Goal: Information Seeking & Learning: Compare options

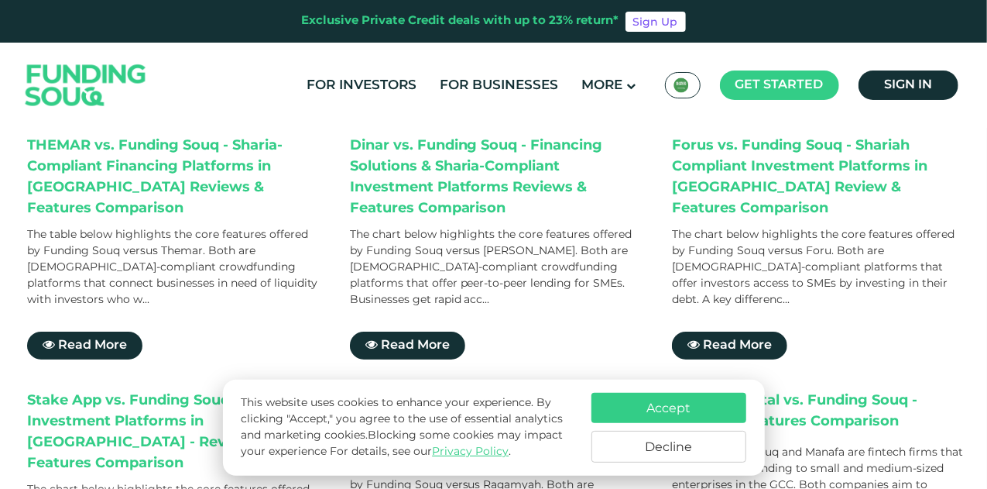
click at [622, 306] on div "Dinar vs. Funding Souq - Financing Solutions & Sharia-Compliant Investment Plat…" at bounding box center [496, 247] width 292 height 224
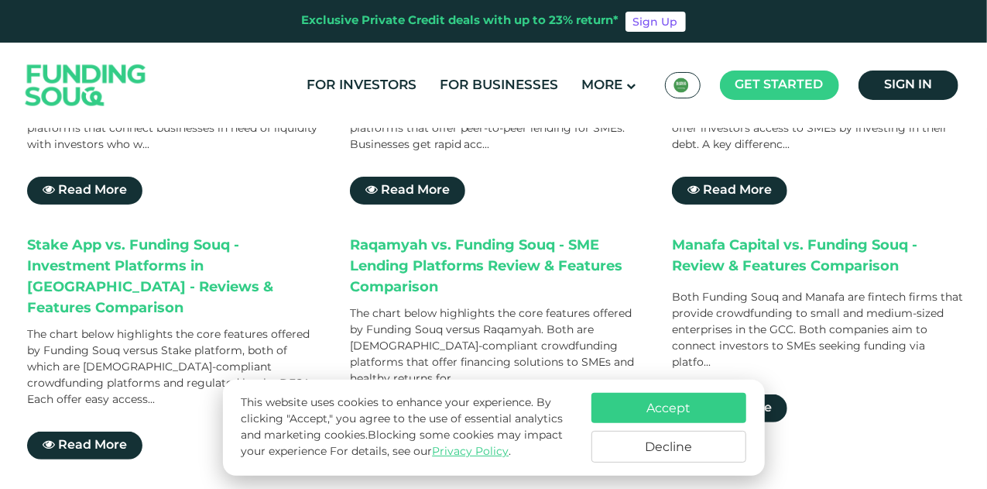
click at [486, 287] on div "Raqamyah vs. Funding Souq - SME Lending Platforms Review & Features Comparison …" at bounding box center [496, 347] width 292 height 224
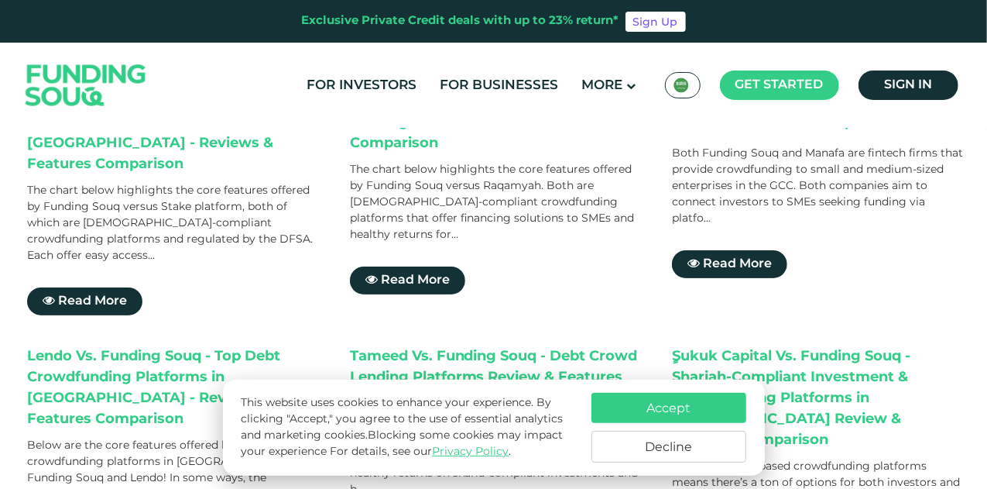
scroll to position [542, 0]
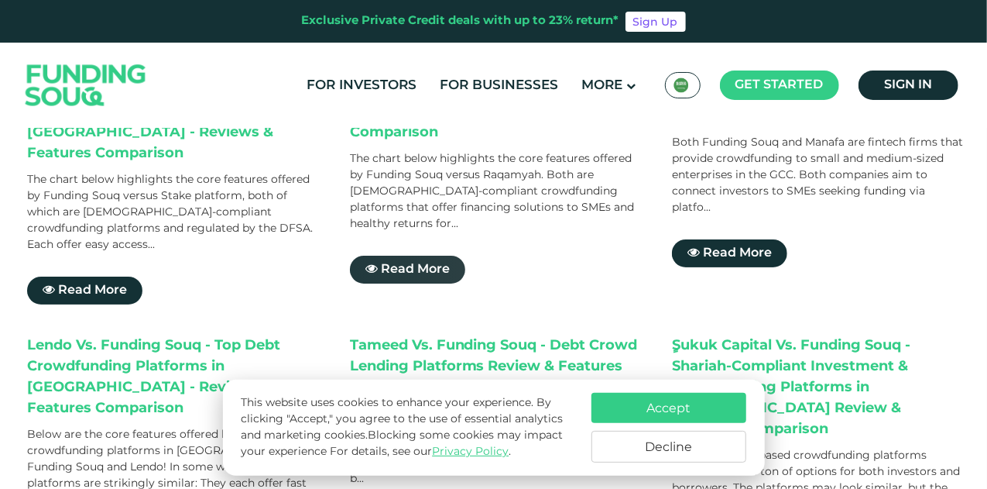
click at [409, 255] on link "Read More" at bounding box center [407, 269] width 115 height 28
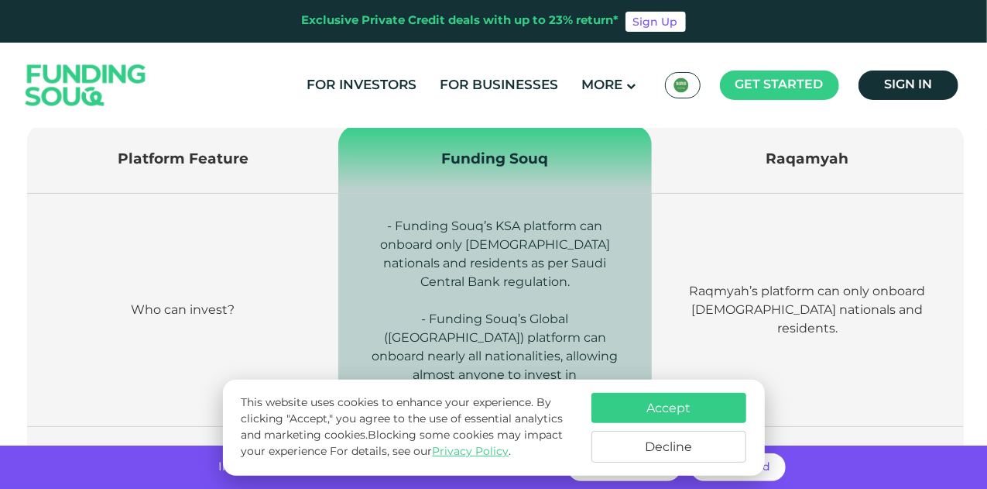
scroll to position [619, 0]
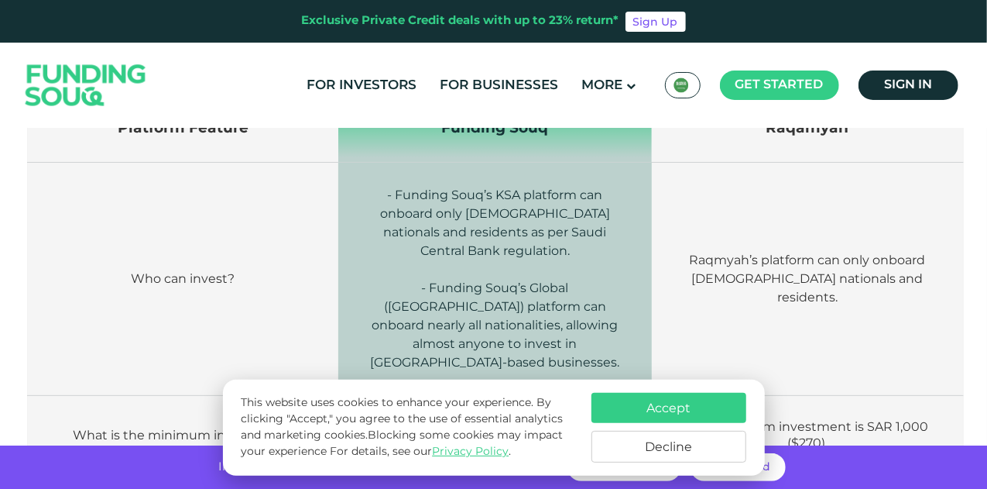
click at [434, 245] on p "- Funding Souq’s KSA platform can onboard only Saudi nationals and residents as…" at bounding box center [495, 223] width 267 height 74
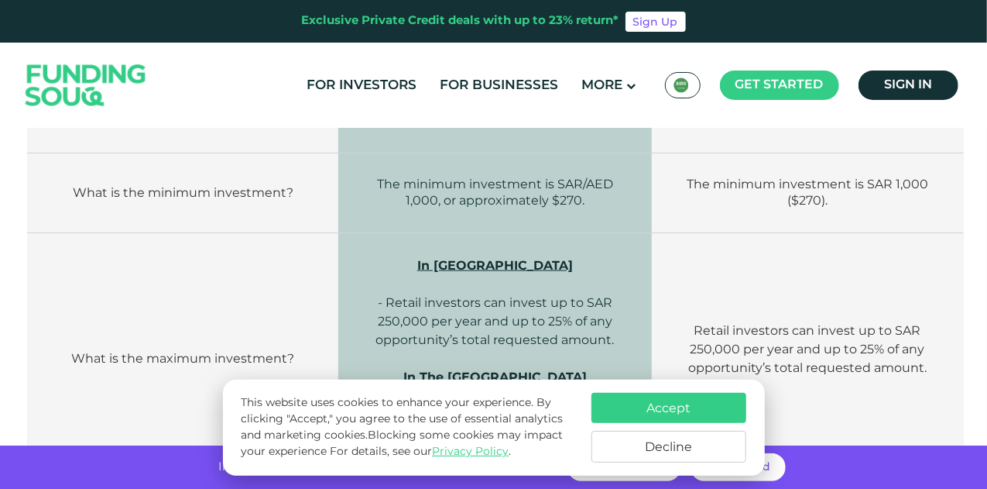
scroll to position [929, 0]
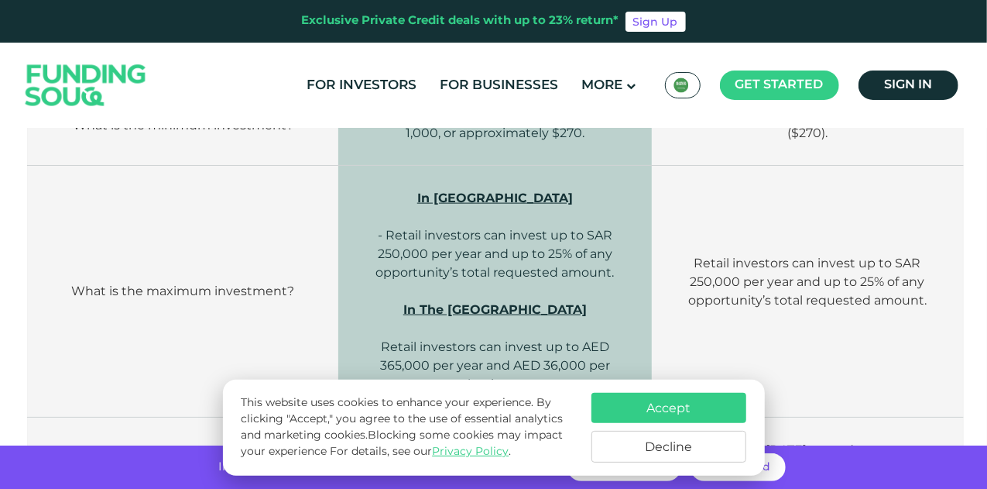
click at [604, 282] on p at bounding box center [495, 291] width 267 height 19
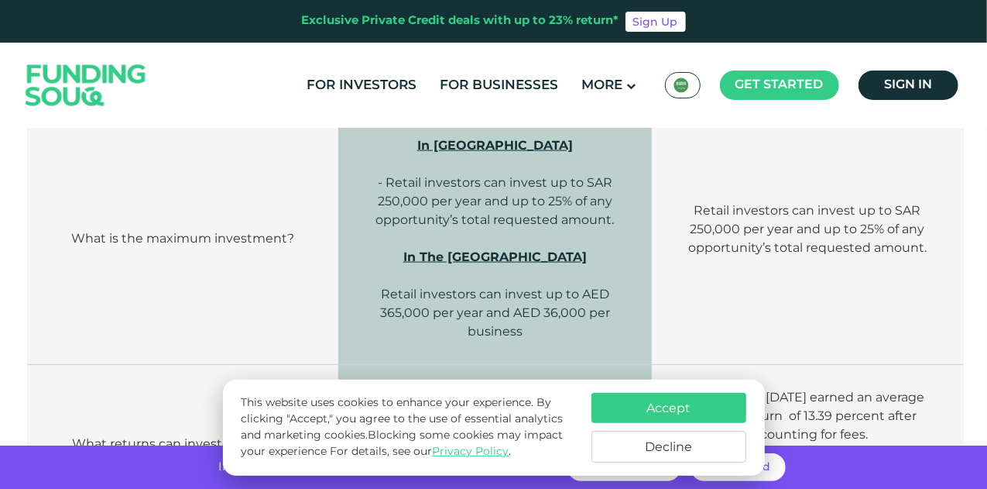
scroll to position [1006, 0]
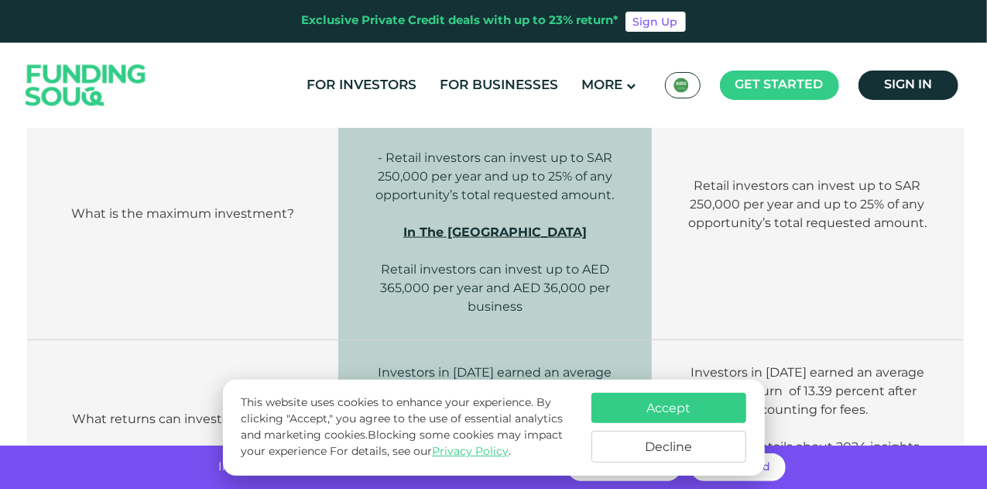
click at [594, 283] on p "In The UAE Retail investors can invest up to AED 365,000 per year and AED 36,00…" at bounding box center [495, 269] width 267 height 93
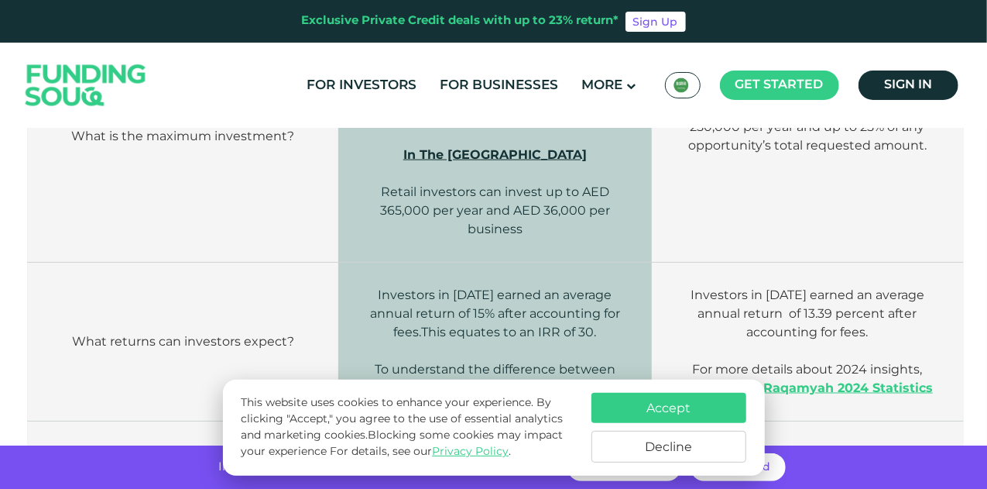
scroll to position [1161, 0]
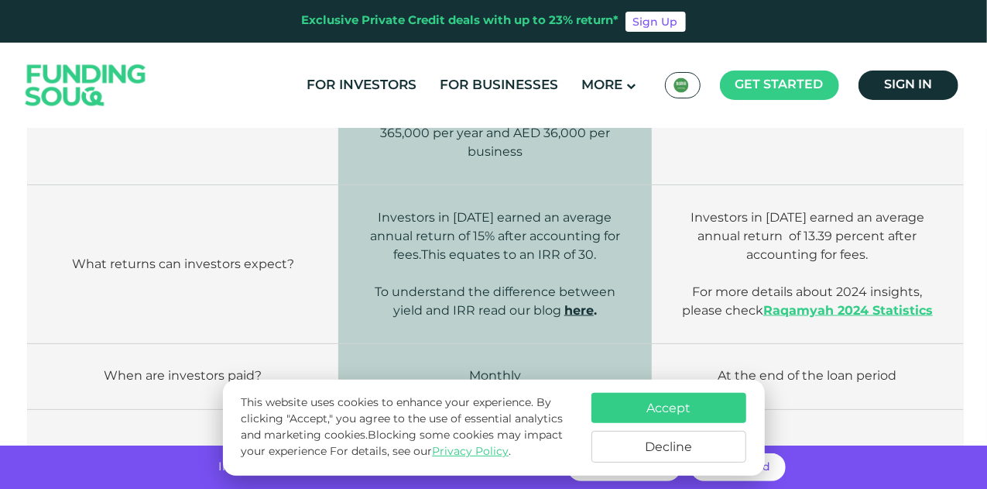
click at [614, 228] on p "Investors in 2024 earned an average annual return of 15% after accounting for f…" at bounding box center [495, 236] width 267 height 56
click at [665, 223] on td "Investors in 2024 earned an average annual return of 13.39 percent after accoun…" at bounding box center [807, 264] width 311 height 159
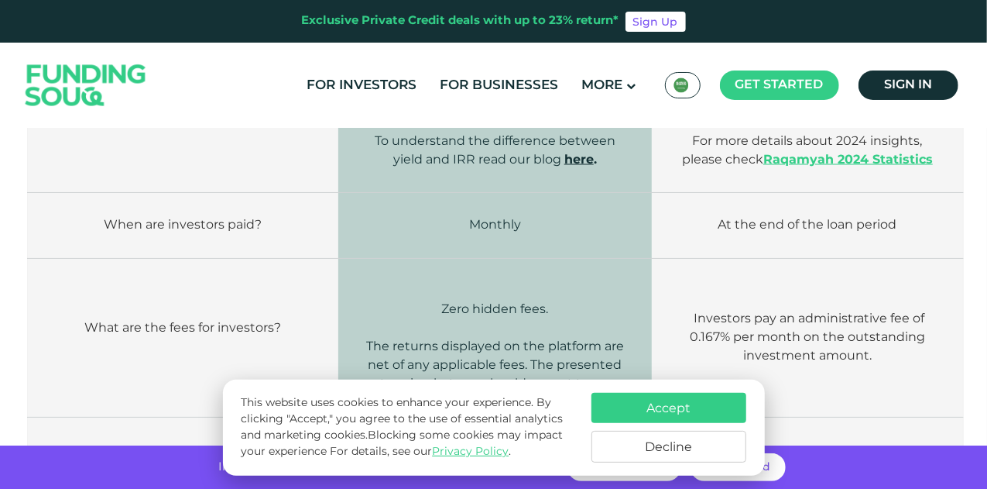
scroll to position [1316, 0]
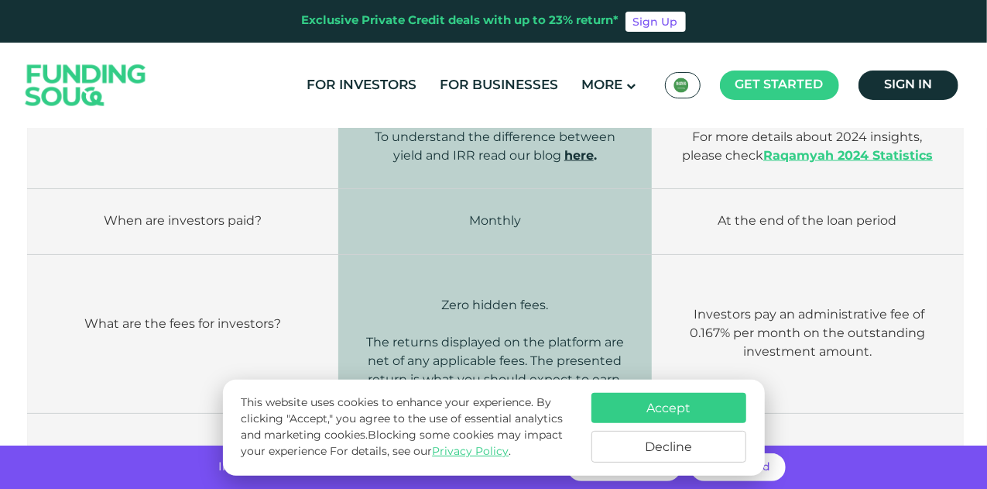
click at [657, 225] on td "At the end of the loan period" at bounding box center [807, 222] width 311 height 66
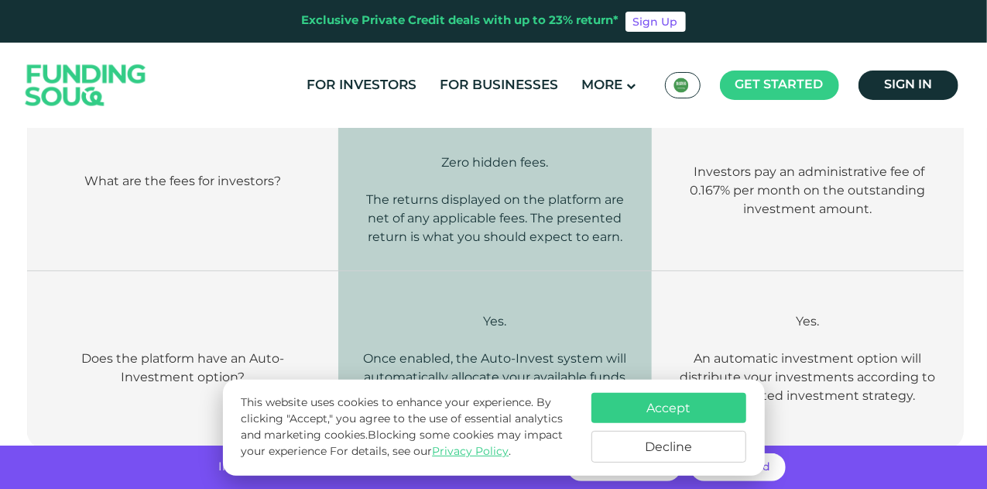
scroll to position [1471, 0]
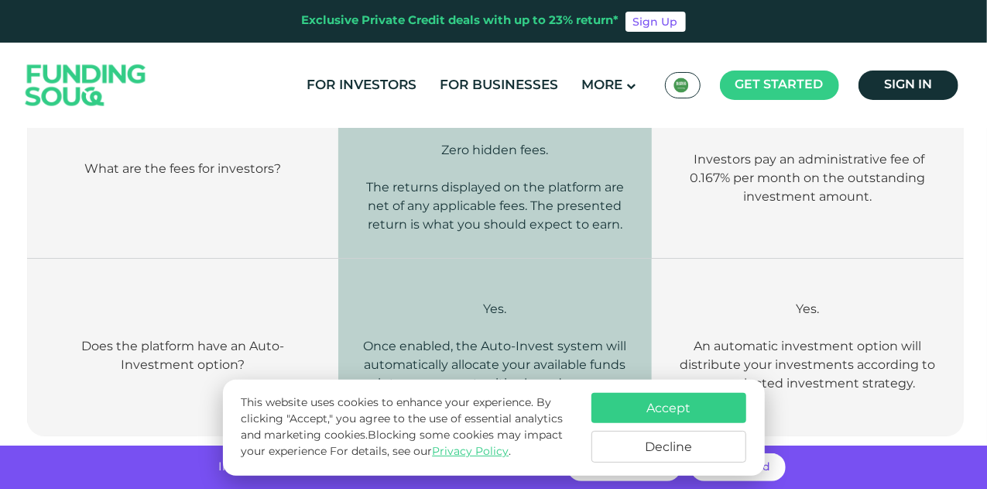
click at [633, 259] on td "Yes. Once enabled, the Auto-Invest system will automatically allocate your avai…" at bounding box center [495, 347] width 314 height 177
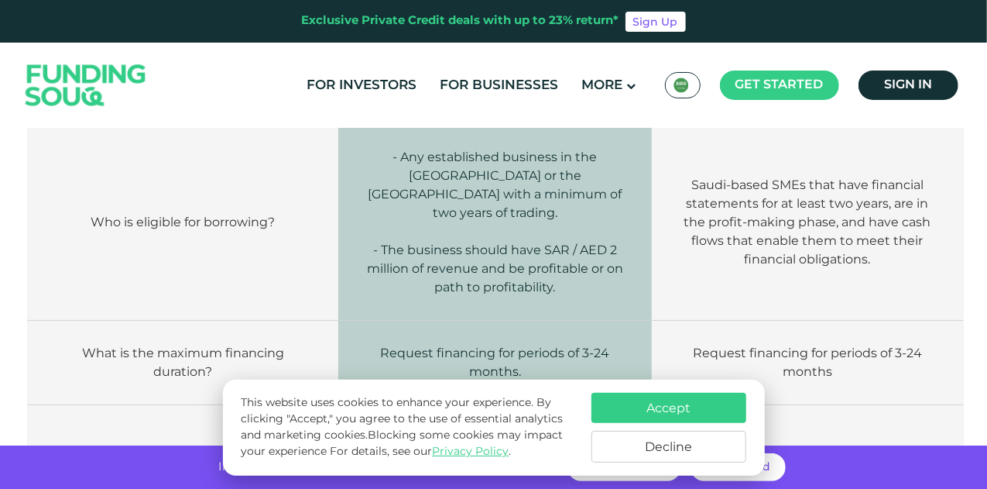
scroll to position [2013, 0]
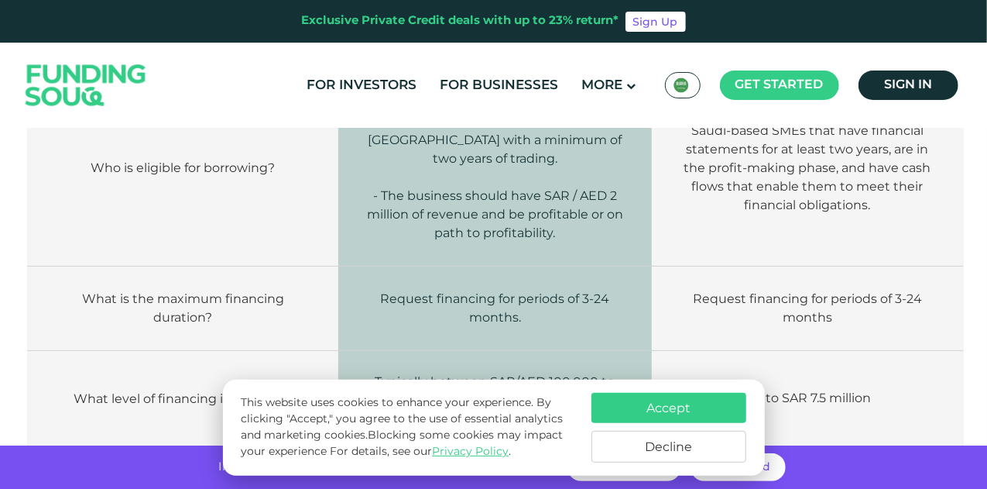
click at [663, 206] on td "Saudi-based SMEs that have financial statements for at least two years, are in …" at bounding box center [807, 168] width 311 height 196
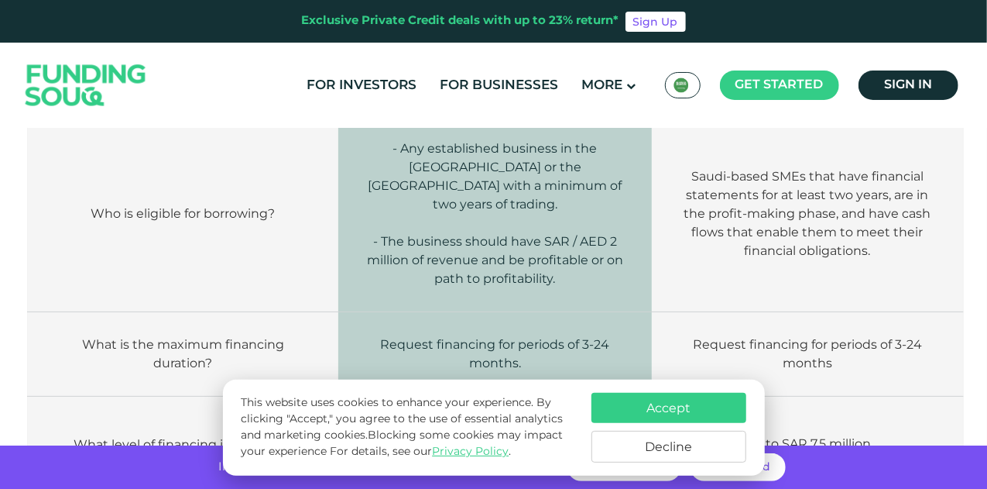
scroll to position [1935, 0]
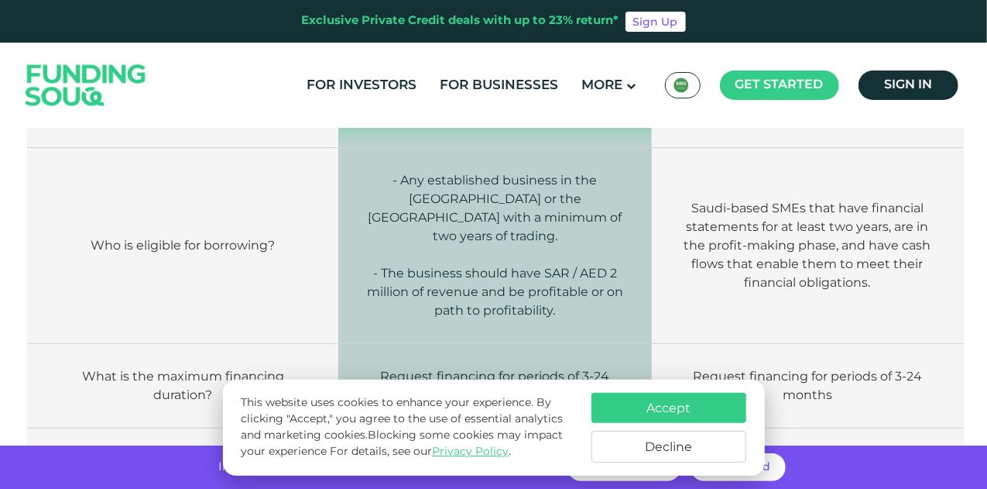
click at [574, 187] on p "- Any established business in the Saudi Arabia or the UAE with a minimum of two…" at bounding box center [495, 208] width 267 height 74
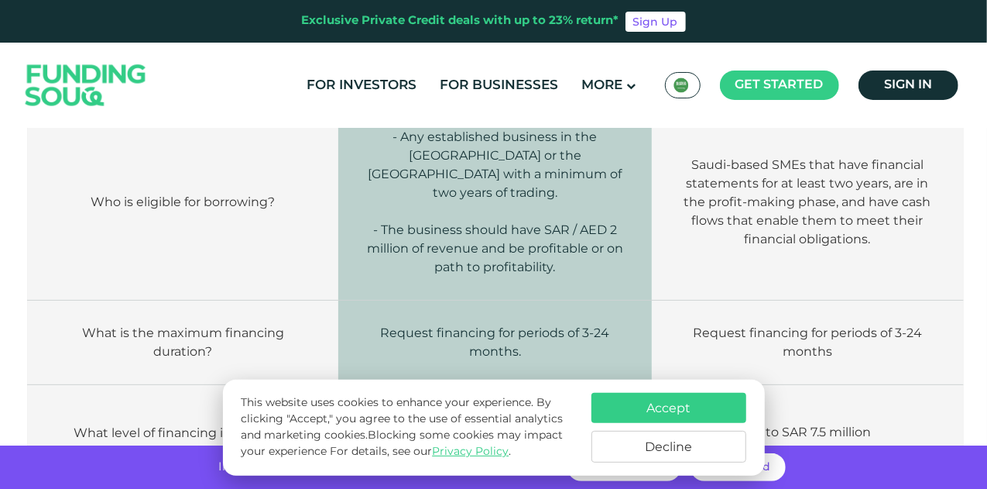
scroll to position [2013, 0]
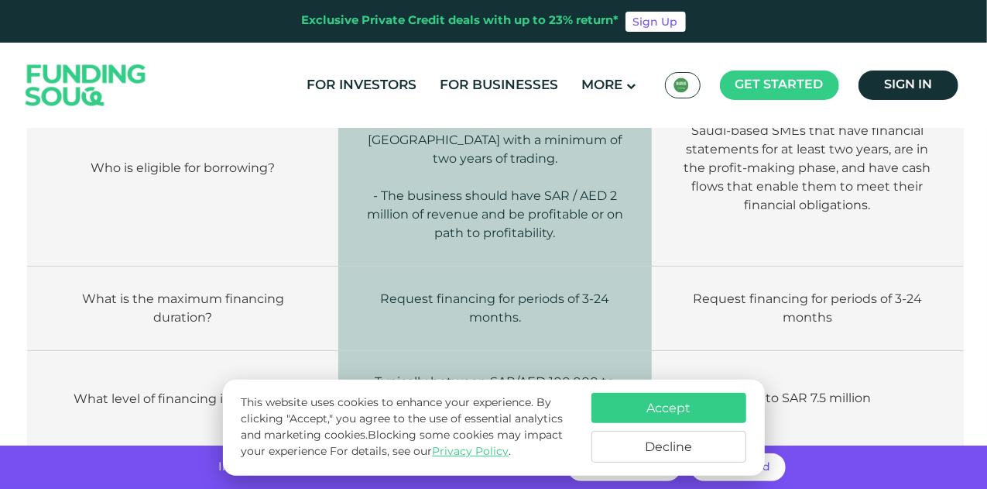
click at [652, 266] on td "Request financing for periods of 3-24 months" at bounding box center [807, 308] width 311 height 84
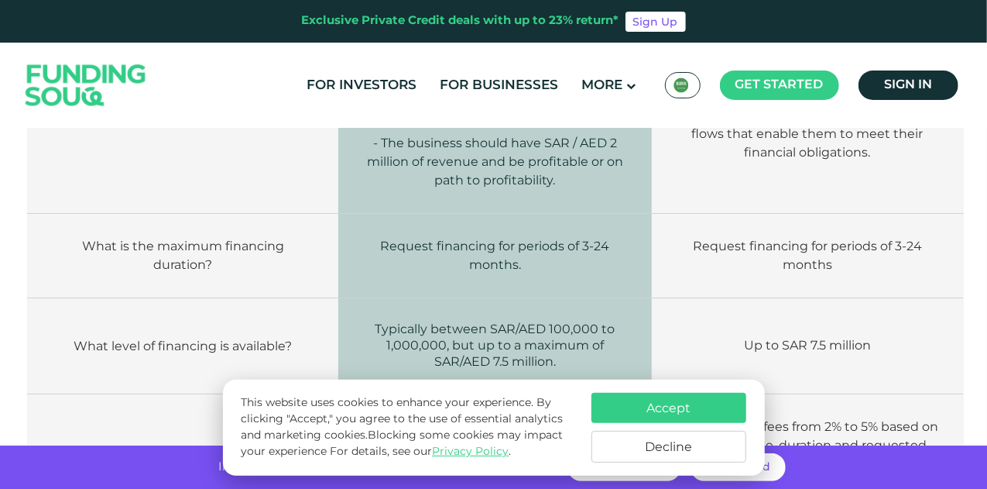
scroll to position [2090, 0]
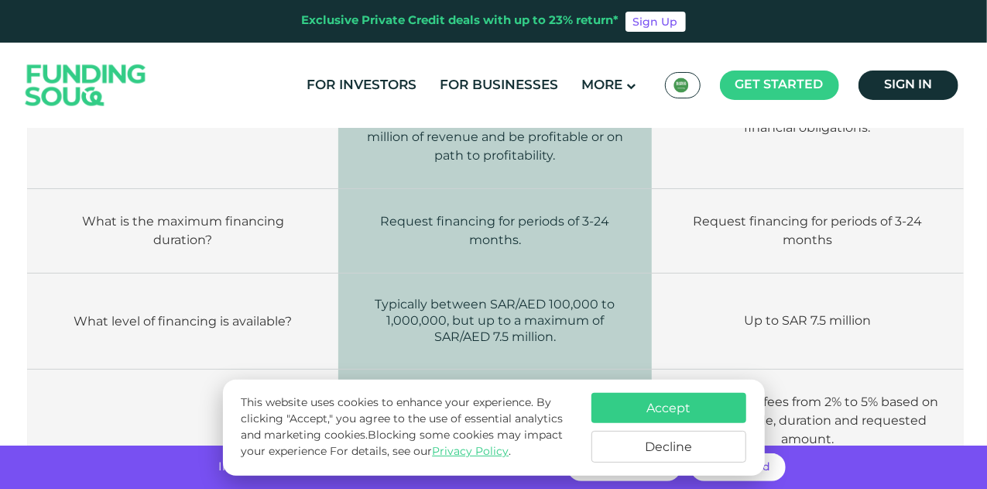
click at [652, 273] on td "Up to SAR 7.5 million" at bounding box center [807, 321] width 311 height 96
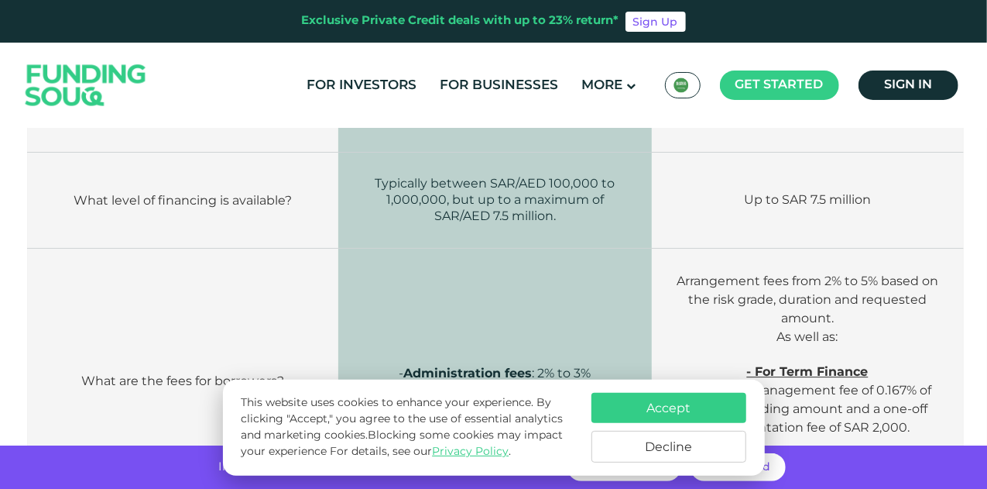
scroll to position [2245, 0]
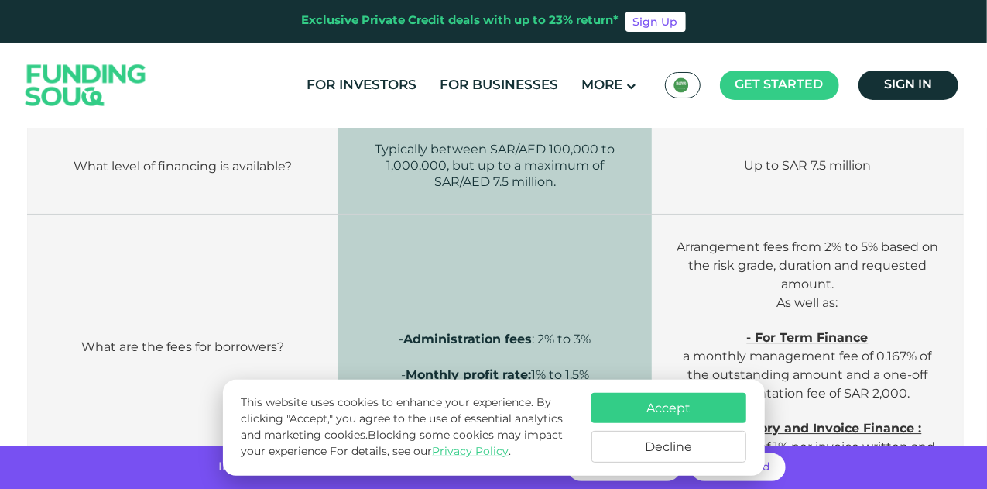
click at [635, 276] on td "- Administration fees : 2% to 3% - Monthly profit rate: 1% to 1.5%" at bounding box center [495, 356] width 314 height 284
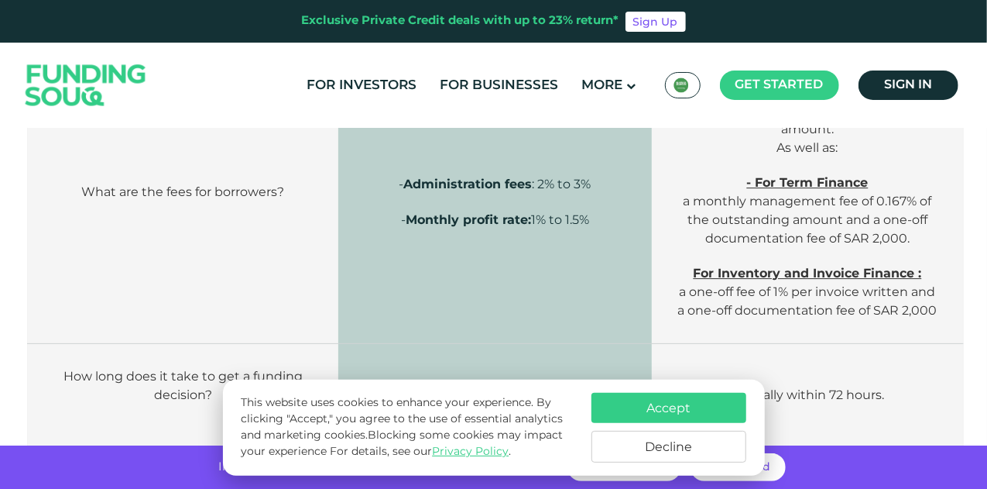
scroll to position [2323, 0]
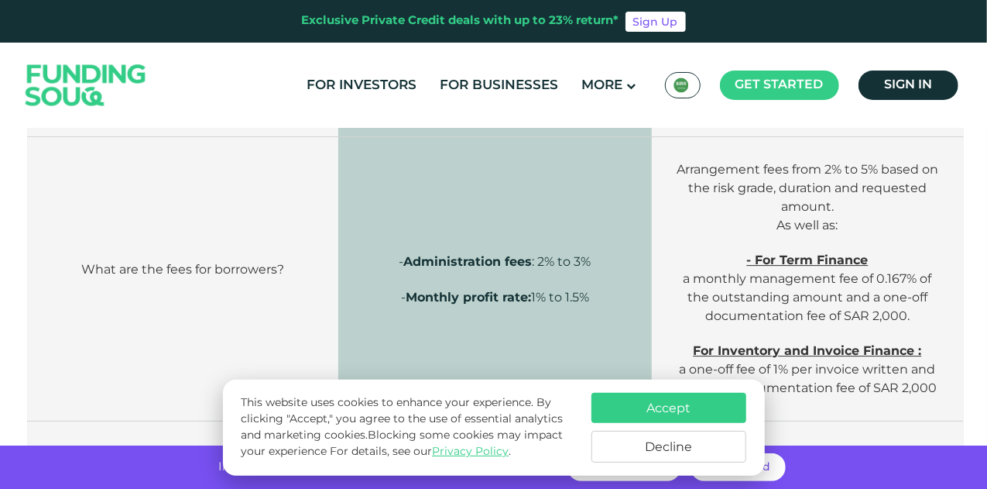
click at [657, 268] on td "Arrangement fees from 2% to 5% based on the risk grade, duration and requested …" at bounding box center [807, 279] width 311 height 284
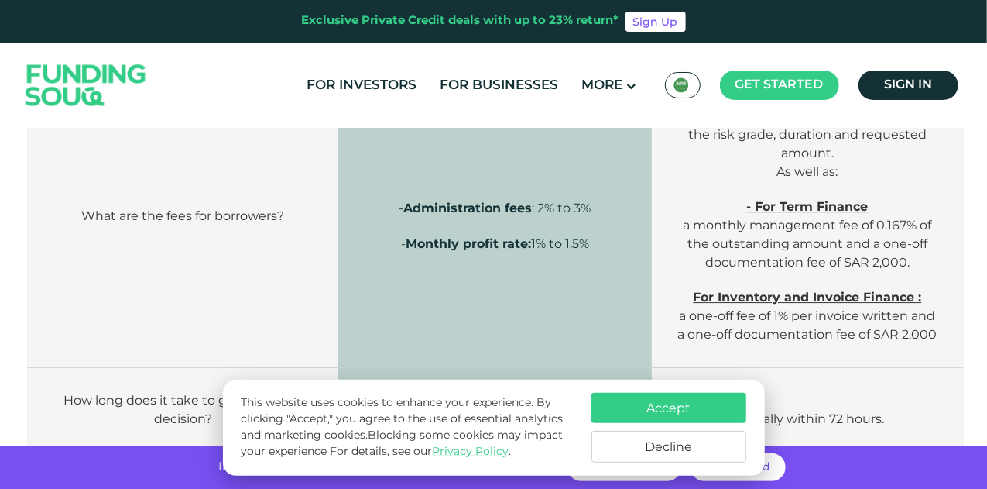
scroll to position [2400, 0]
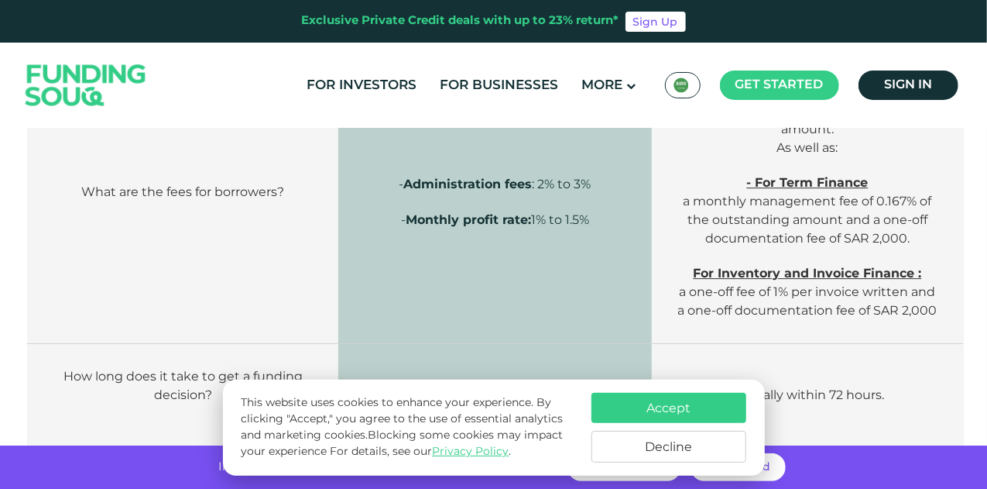
click at [660, 275] on td "Arrangement fees from 2% to 5% based on the risk grade, duration and requested …" at bounding box center [807, 202] width 311 height 284
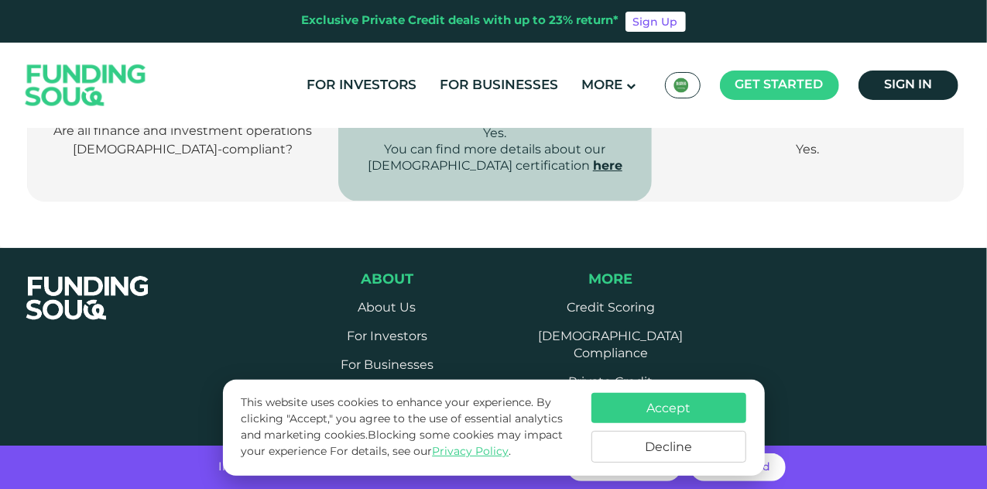
scroll to position [3019, 0]
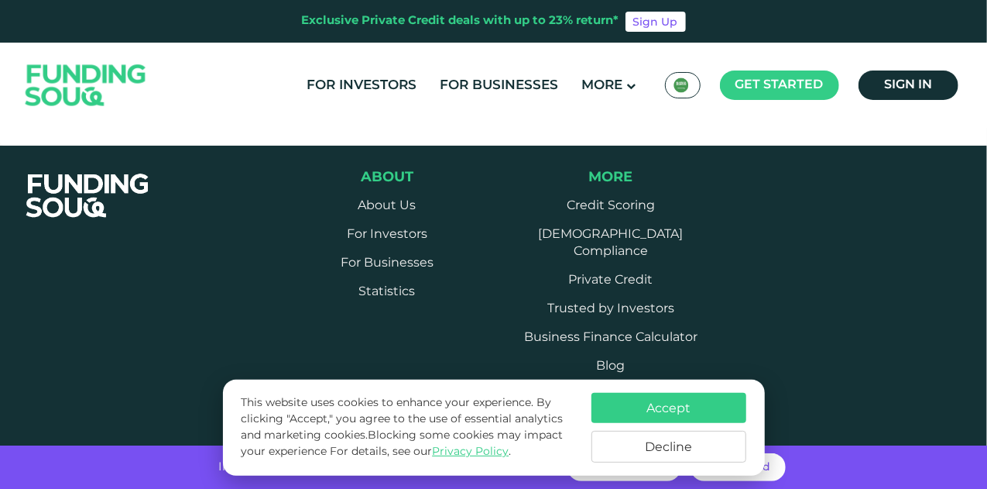
click at [681, 405] on button "Accept" at bounding box center [668, 408] width 155 height 30
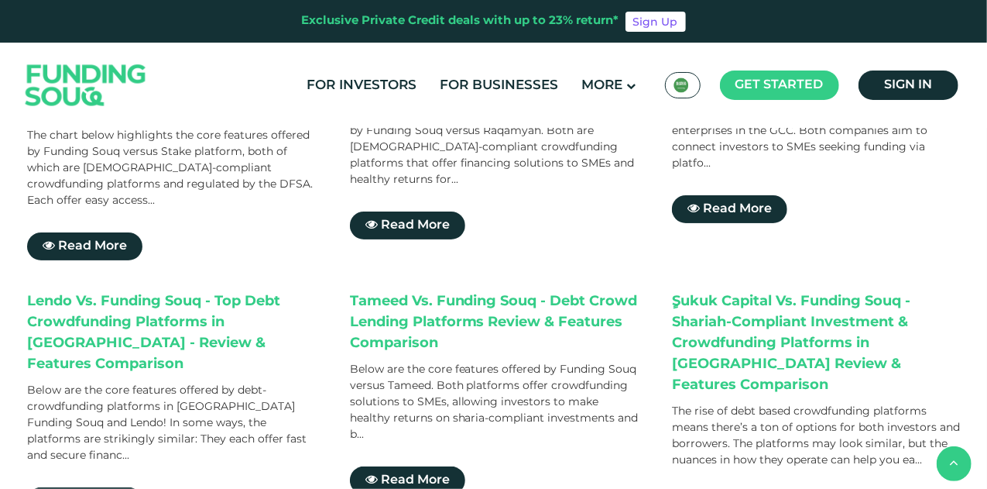
scroll to position [619, 0]
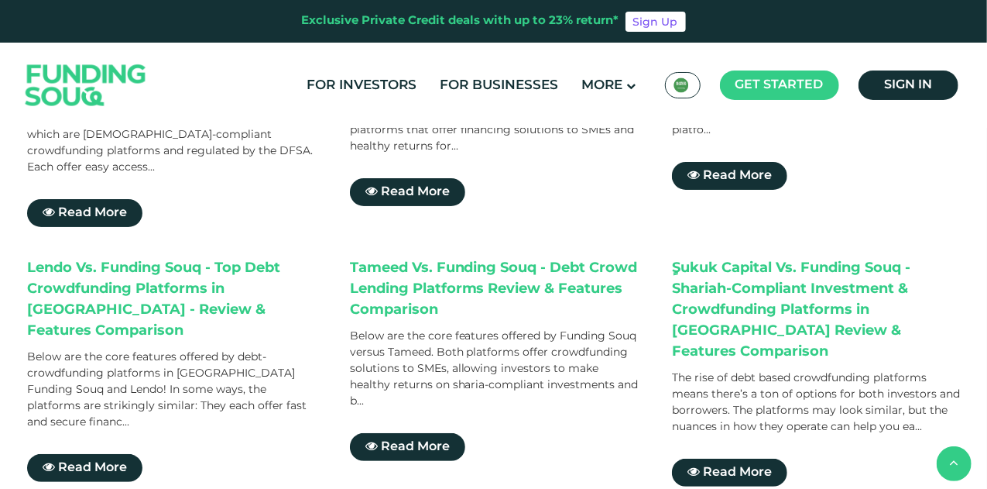
click at [261, 195] on div "THEMAR vs. Funding Souq - Sharia-Compliant Financing Platforms in Saudi Arabia …" at bounding box center [495, 117] width 937 height 738
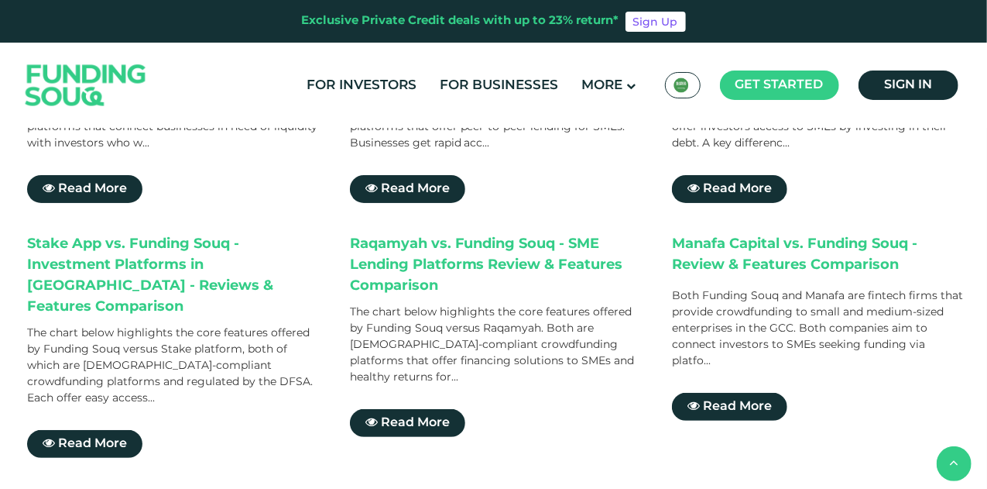
scroll to position [387, 0]
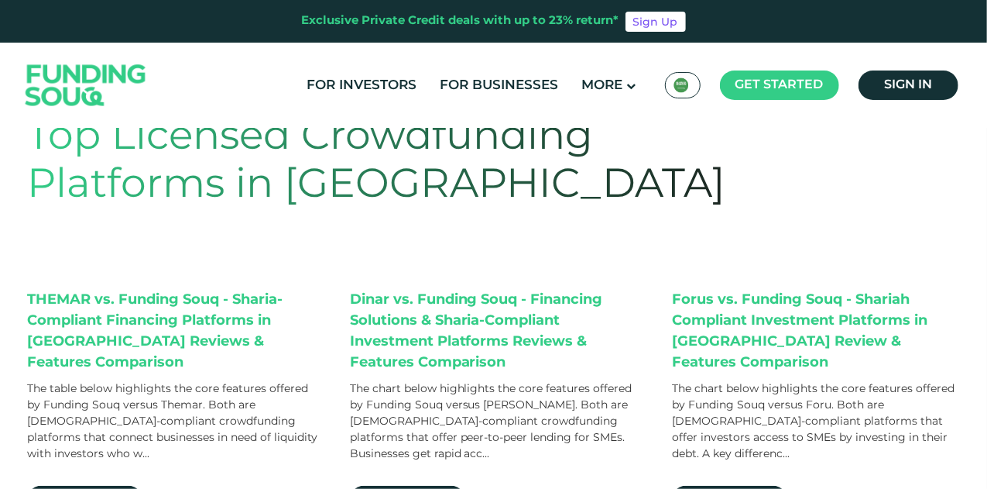
scroll to position [77, 0]
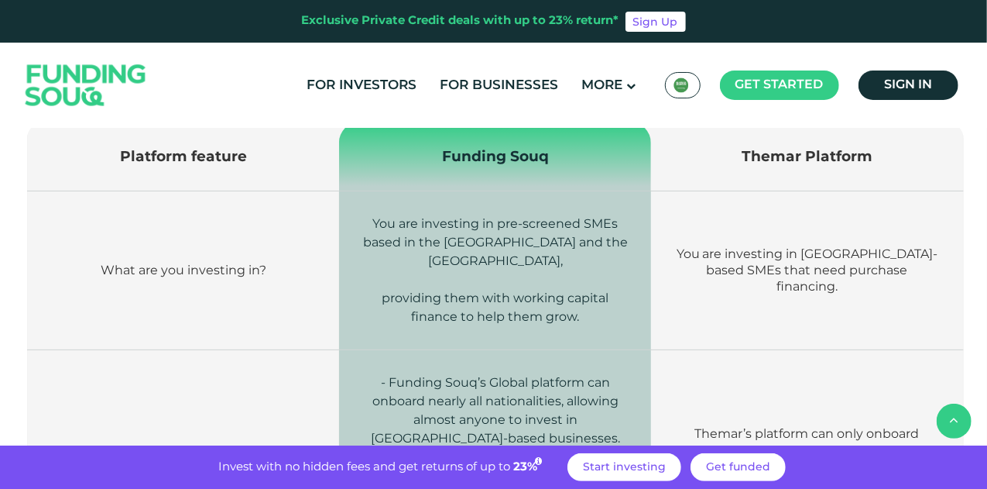
click at [731, 283] on td "You are investing in [GEOGRAPHIC_DATA]-based SMEs that need purchase financing." at bounding box center [807, 270] width 312 height 159
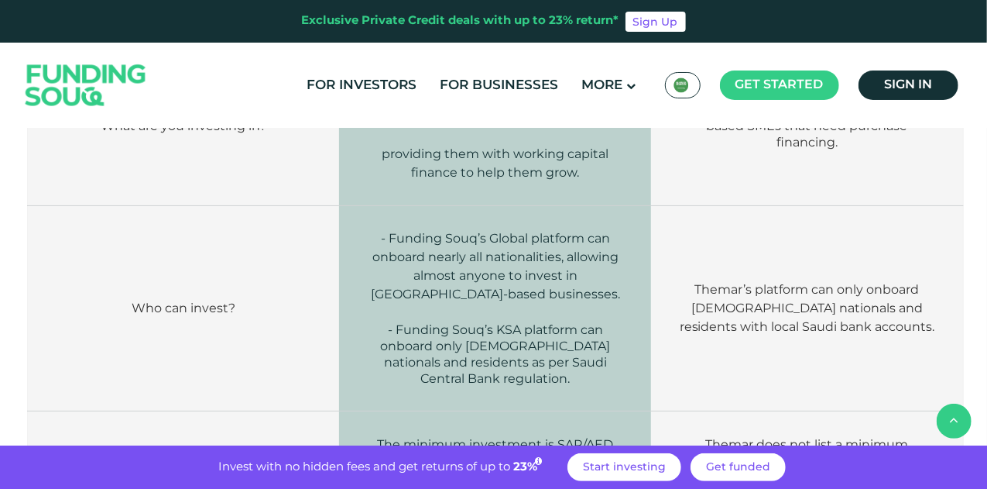
scroll to position [697, 0]
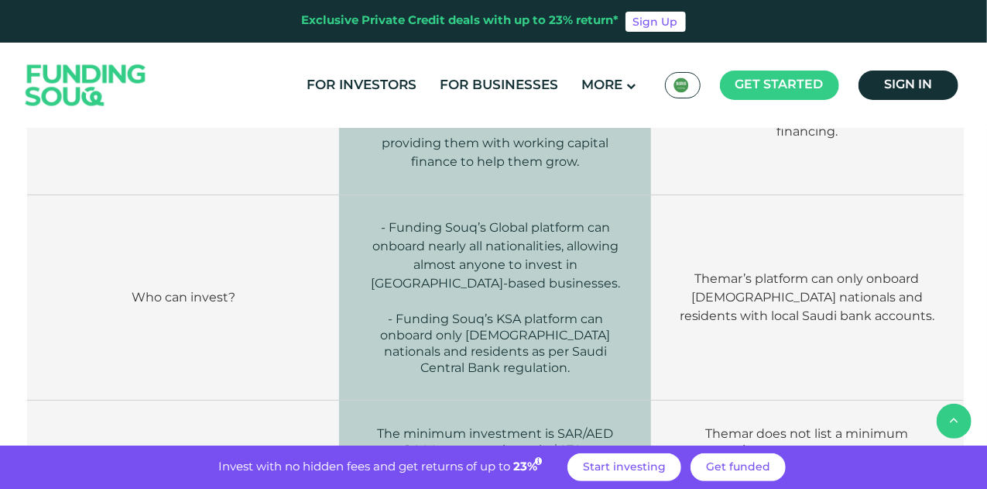
click at [789, 303] on td "Themar’s platform can only onboard [DEMOGRAPHIC_DATA] nationals and residents w…" at bounding box center [807, 297] width 312 height 205
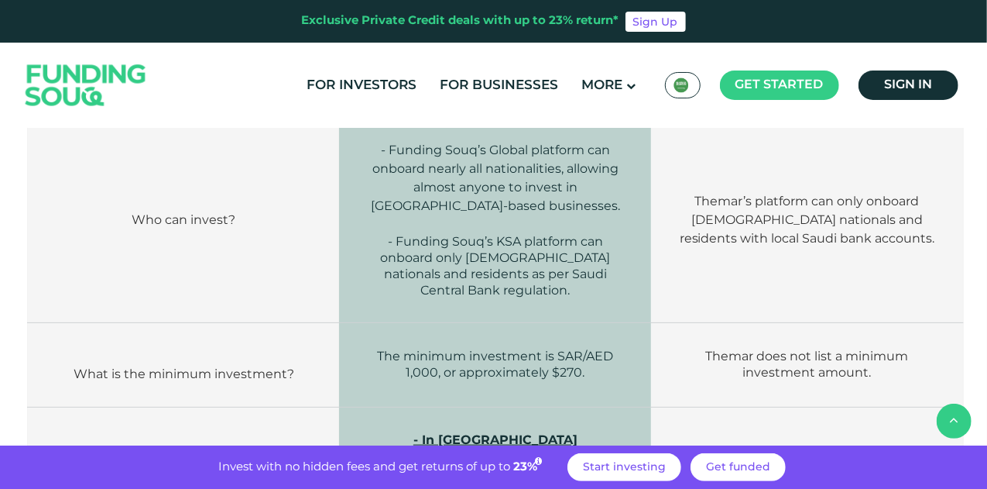
scroll to position [852, 0]
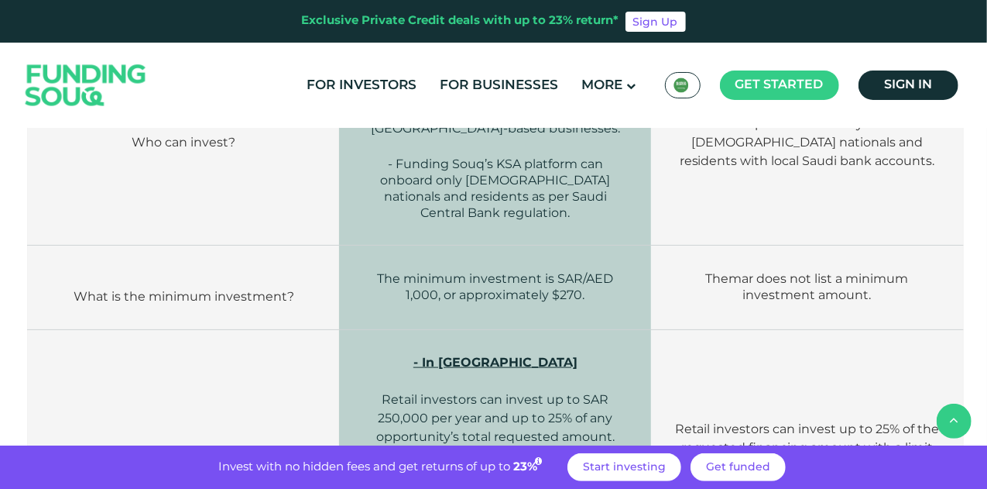
click at [789, 330] on td "Retail investors can invest up to 25% of the requested financing amount with a …" at bounding box center [807, 456] width 312 height 252
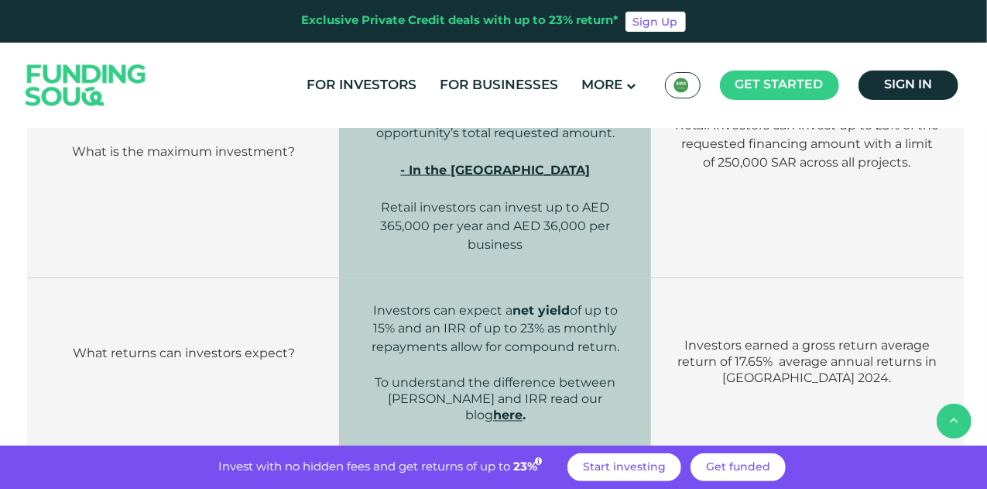
scroll to position [1161, 0]
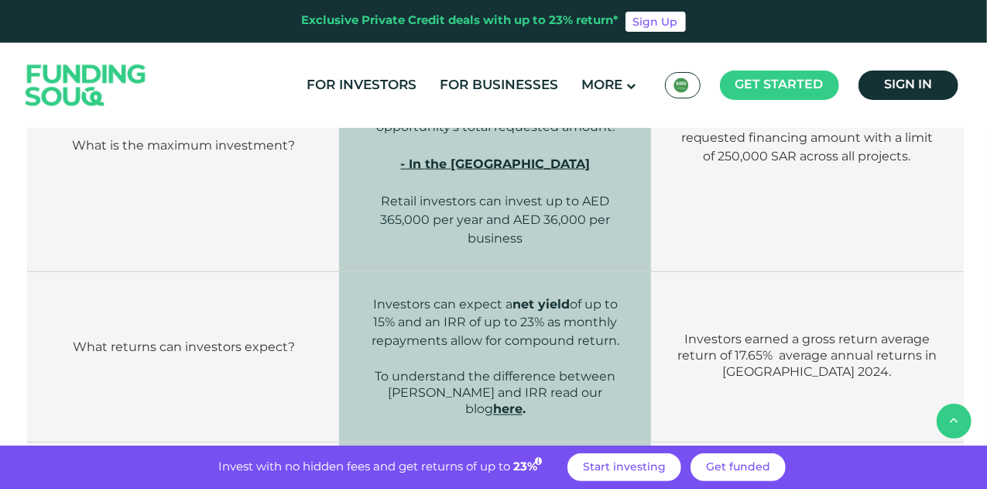
click at [845, 341] on td "Investors earned a gross return average return of 17.65% average annual returns…" at bounding box center [807, 357] width 312 height 170
click at [660, 334] on td "Investors earned a gross return average return of 17.65% average annual returns…" at bounding box center [807, 357] width 312 height 170
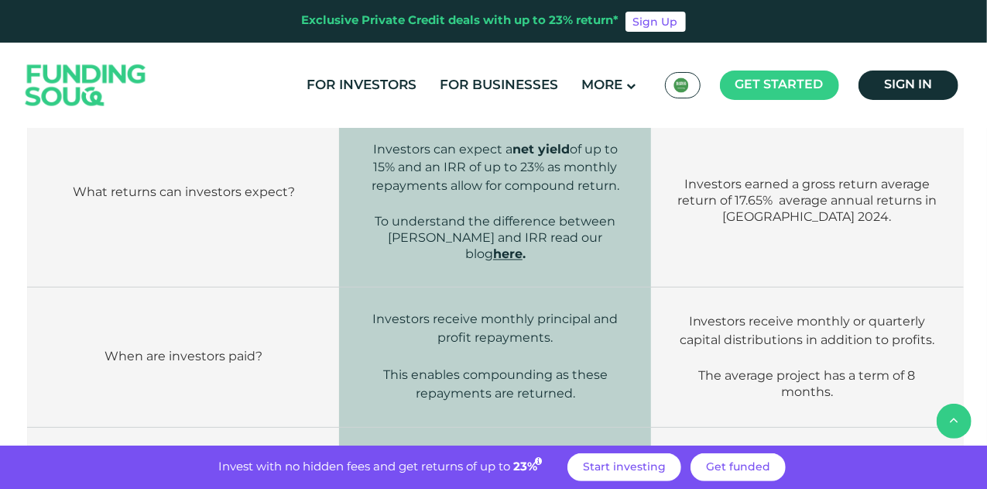
scroll to position [1394, 0]
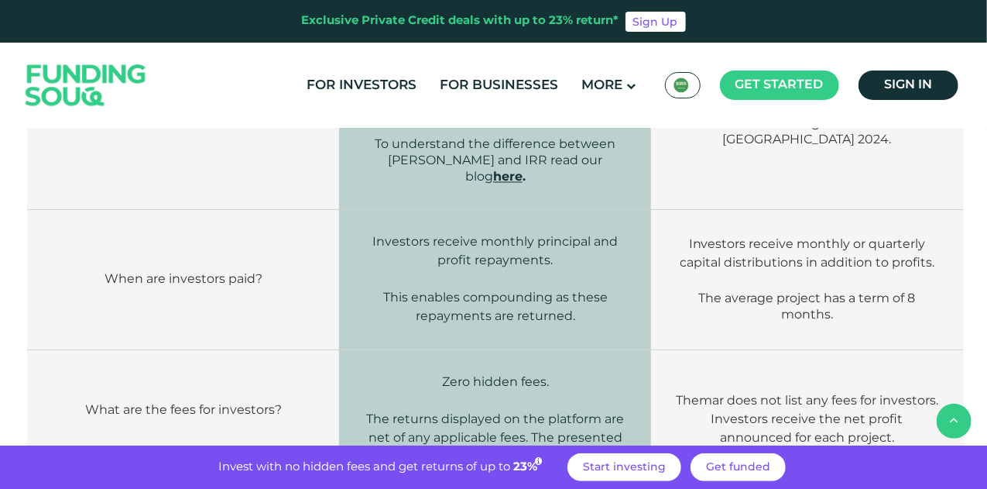
click at [752, 292] on td "Investors receive monthly or quarterly capital distributions in addition to pro…" at bounding box center [807, 280] width 312 height 140
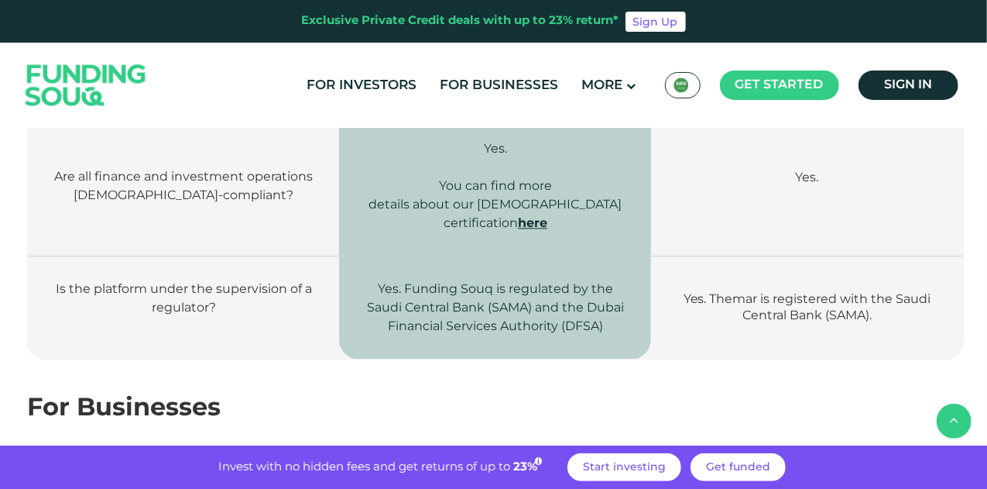
scroll to position [1935, 0]
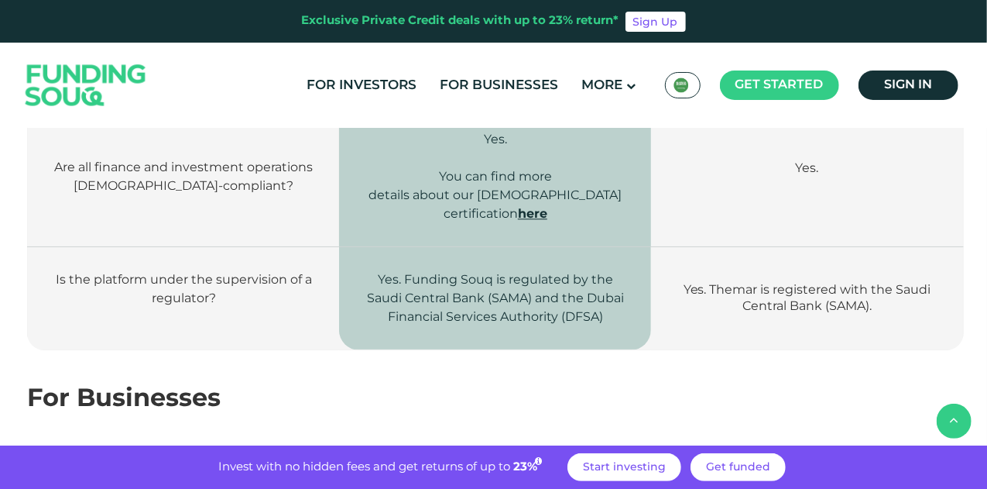
click at [770, 272] on td "Yes. Themar is registered with the Saudi Central Bank (SAMA)." at bounding box center [807, 298] width 312 height 103
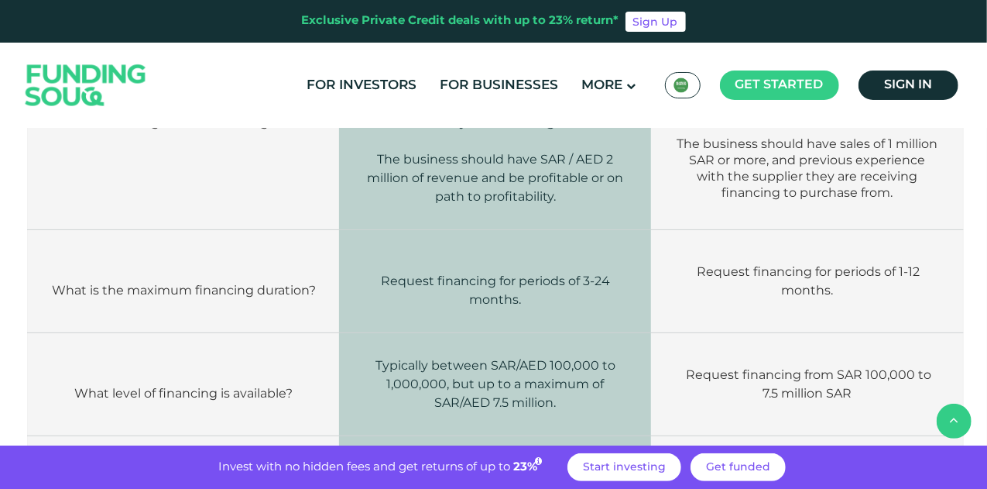
scroll to position [2477, 0]
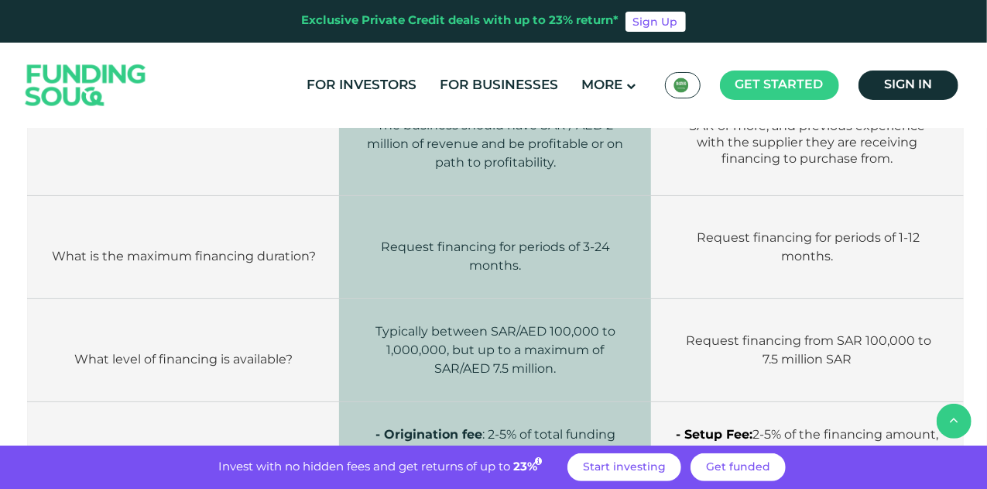
click at [871, 299] on td "Request financing from SAR 100,000 to 7.5 million SAR" at bounding box center [807, 350] width 312 height 103
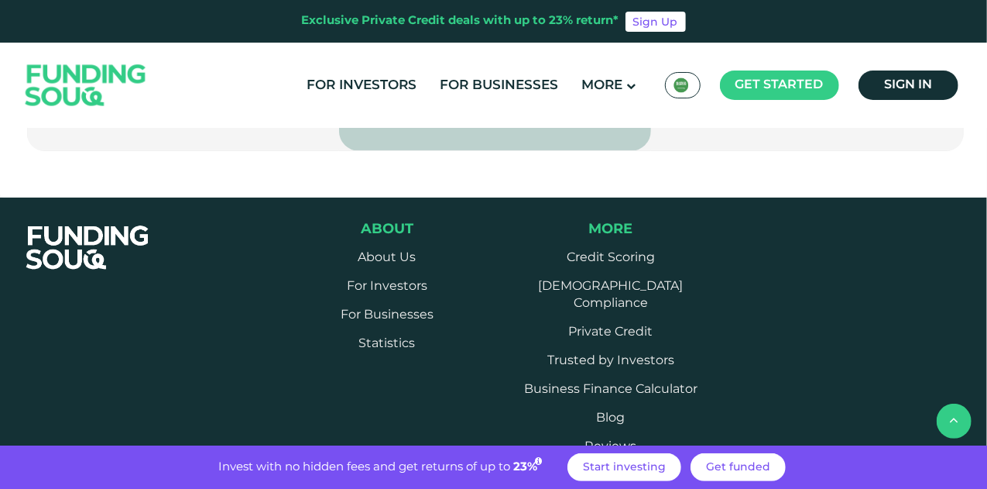
scroll to position [3019, 0]
